Goal: Transaction & Acquisition: Purchase product/service

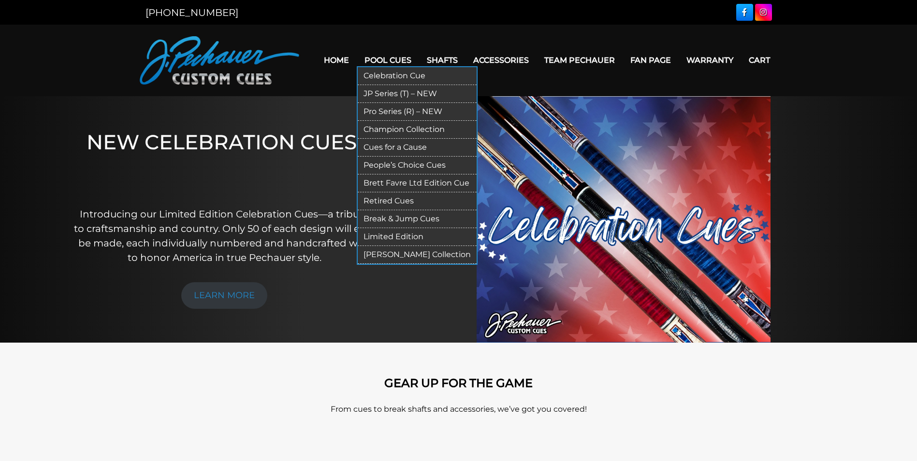
click at [383, 54] on link "Pool Cues" at bounding box center [388, 60] width 62 height 25
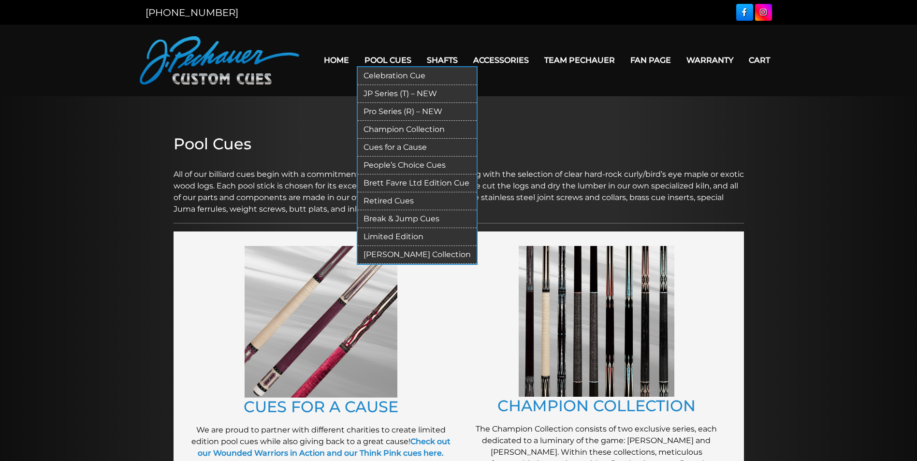
click at [391, 125] on link "Champion Collection" at bounding box center [417, 130] width 119 height 18
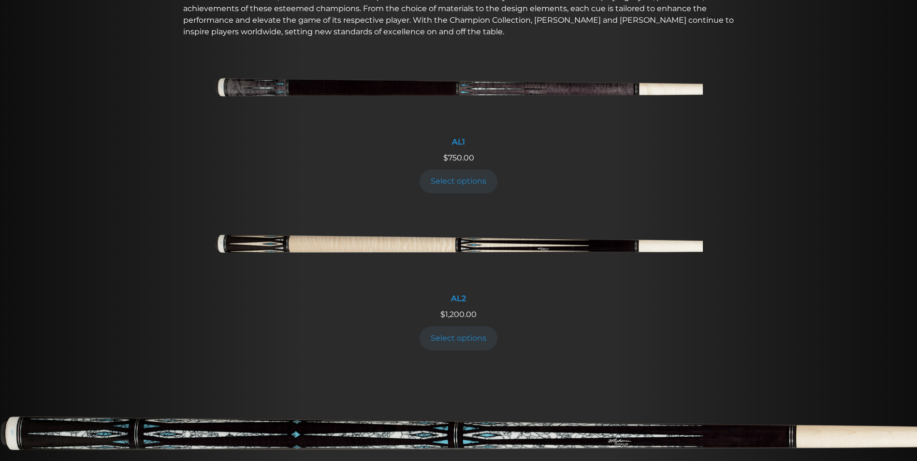
scroll to position [391, 0]
